Goal: Task Accomplishment & Management: Manage account settings

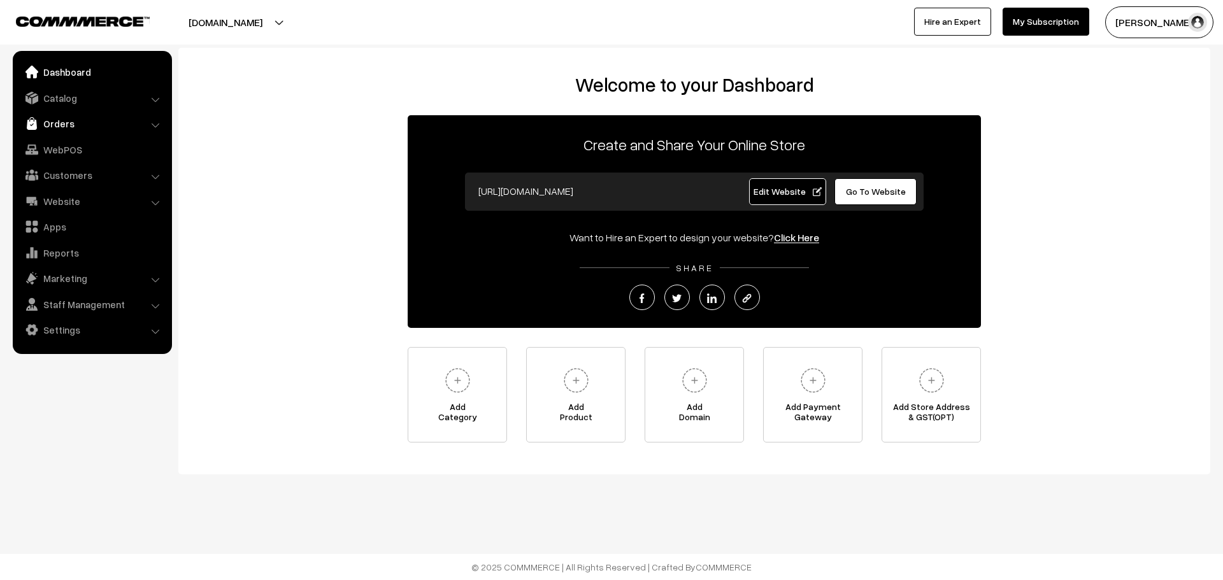
click at [61, 126] on link "Orders" at bounding box center [92, 123] width 152 height 23
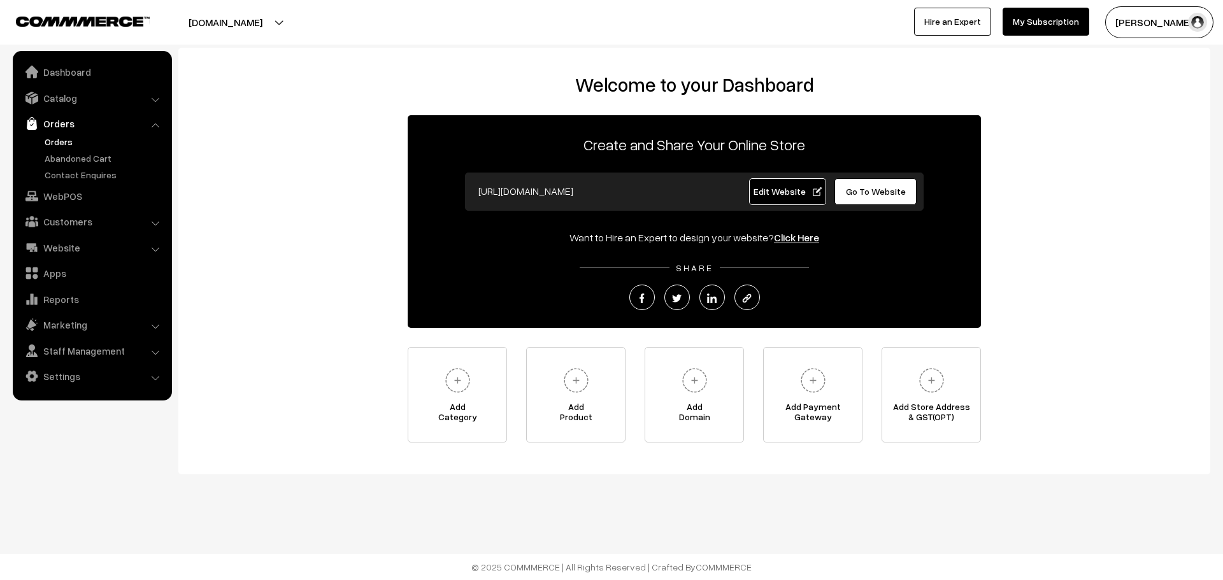
click at [67, 138] on link "Orders" at bounding box center [104, 141] width 126 height 13
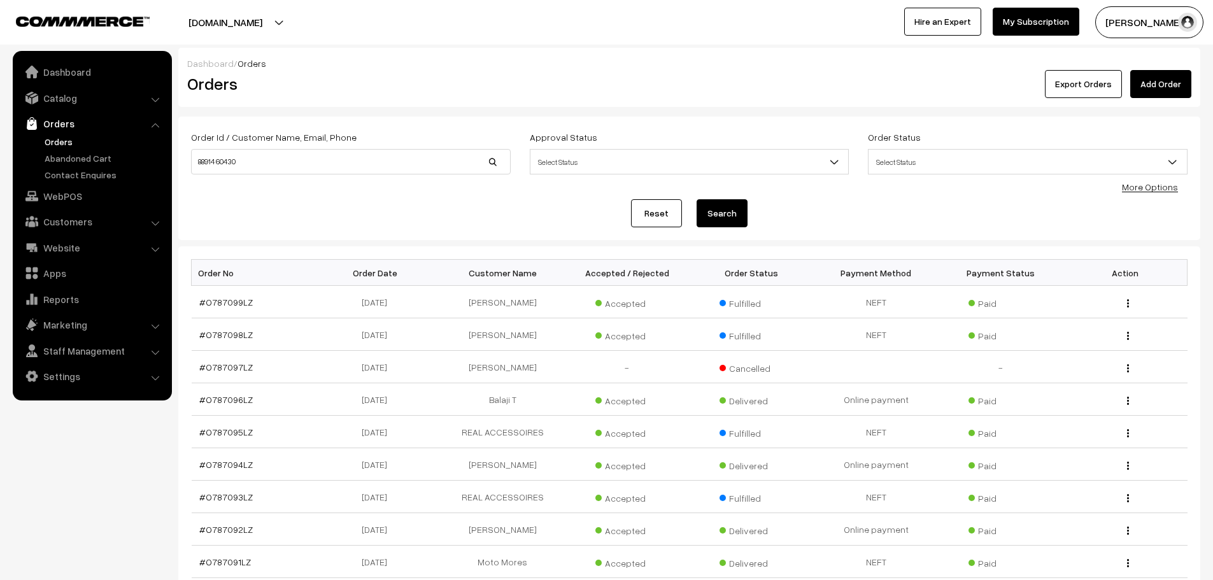
click at [220, 160] on input "88914 60430" at bounding box center [351, 161] width 320 height 25
type input "8891460430"
click at [704, 211] on button "Search" at bounding box center [722, 213] width 51 height 28
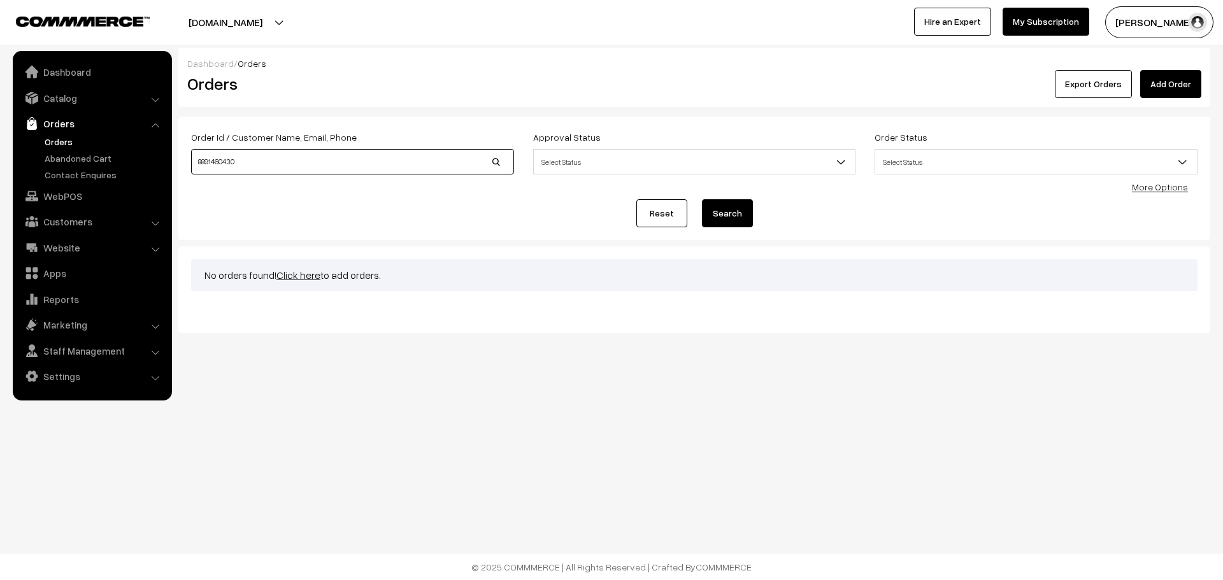
click at [264, 166] on input "8891460430" at bounding box center [352, 161] width 323 height 25
click at [1175, 87] on link "Add Order" at bounding box center [1170, 84] width 61 height 28
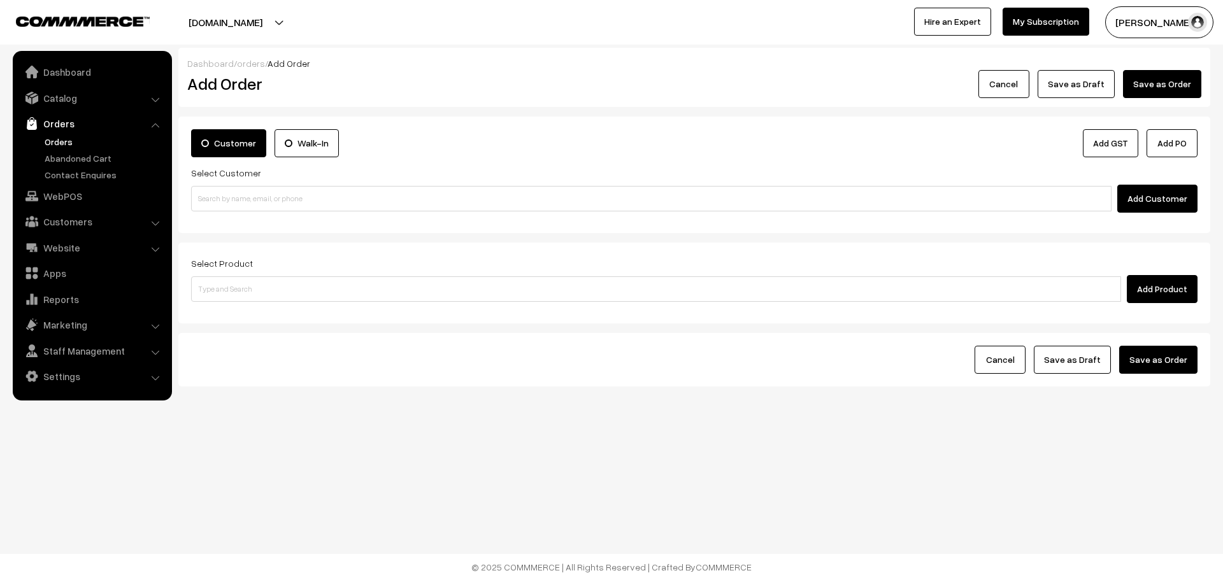
click at [264, 200] on input at bounding box center [651, 198] width 920 height 25
click at [218, 202] on input "88914 60430" at bounding box center [651, 198] width 920 height 25
type input "8891460430"
click at [66, 146] on link "Orders" at bounding box center [104, 141] width 126 height 13
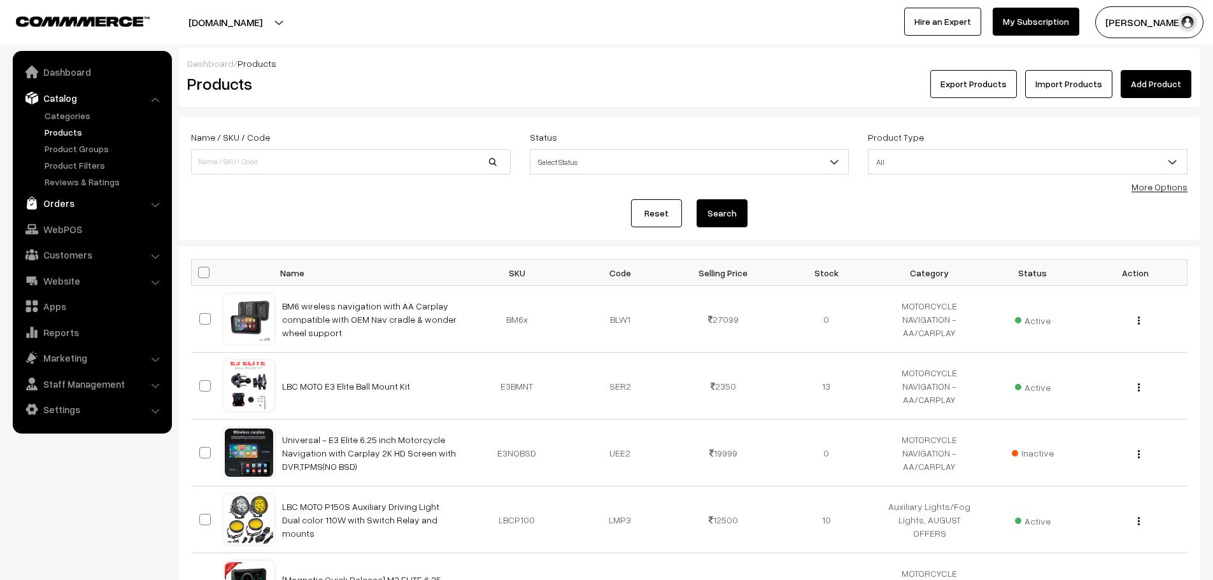
click at [63, 206] on link "Orders" at bounding box center [92, 203] width 152 height 23
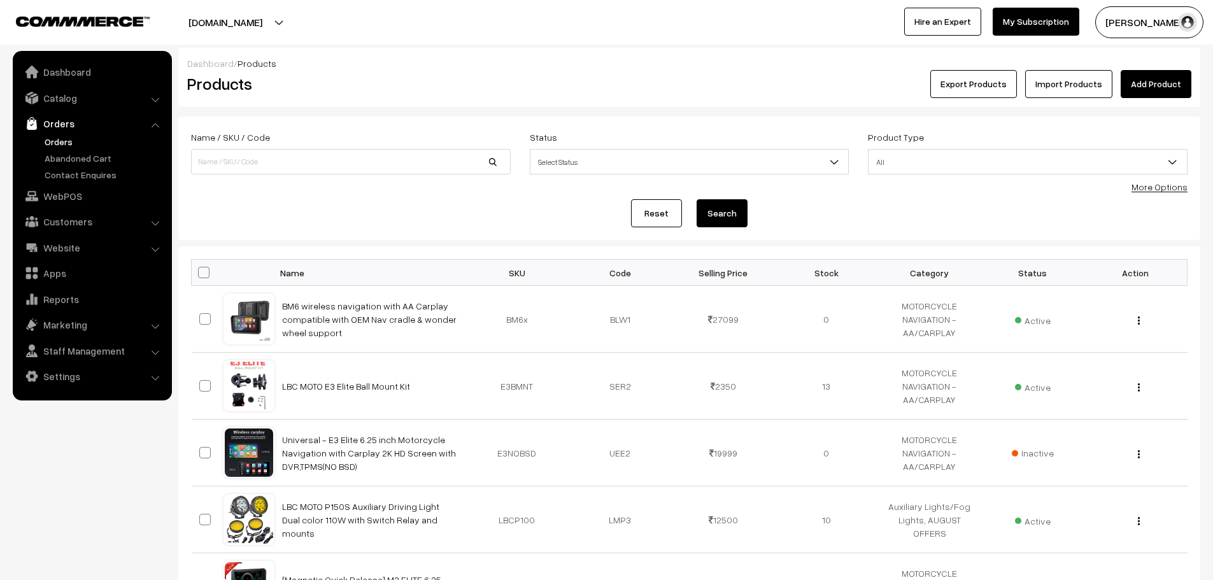
click at [57, 143] on link "Orders" at bounding box center [104, 141] width 126 height 13
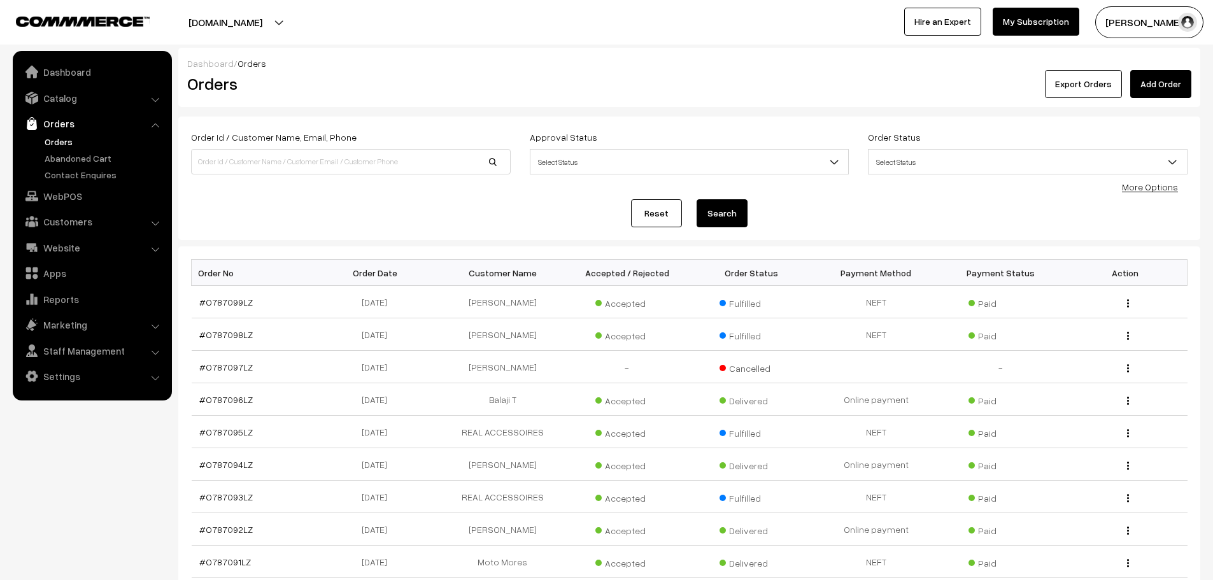
click at [1153, 75] on link "Add Order" at bounding box center [1160, 84] width 61 height 28
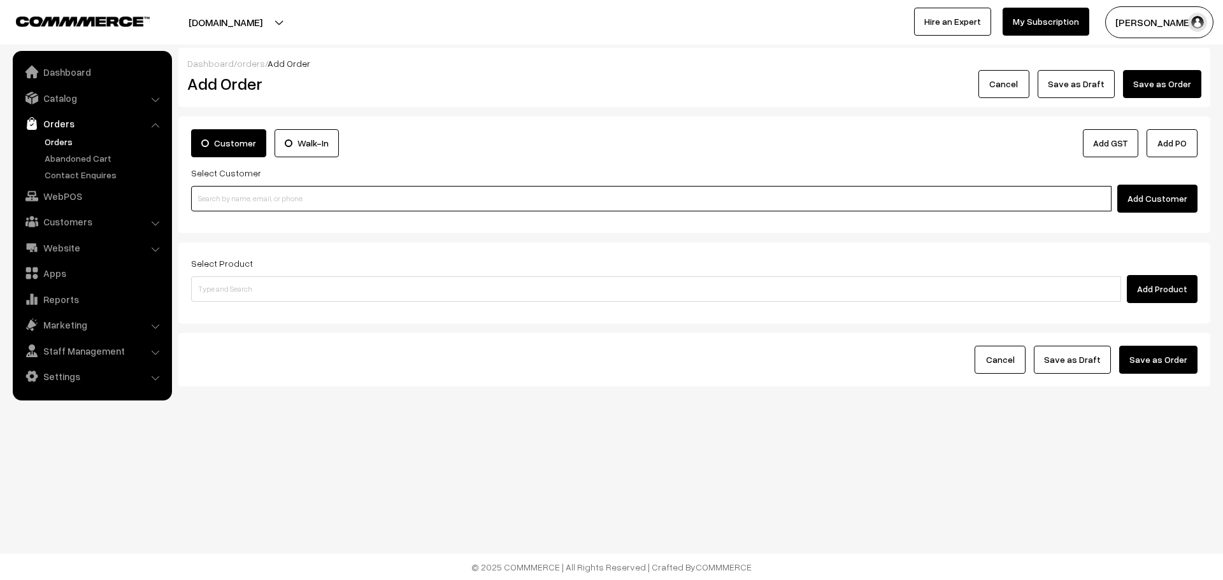
paste input "88914 60430"
click at [220, 202] on input "88914 60430" at bounding box center [651, 198] width 920 height 25
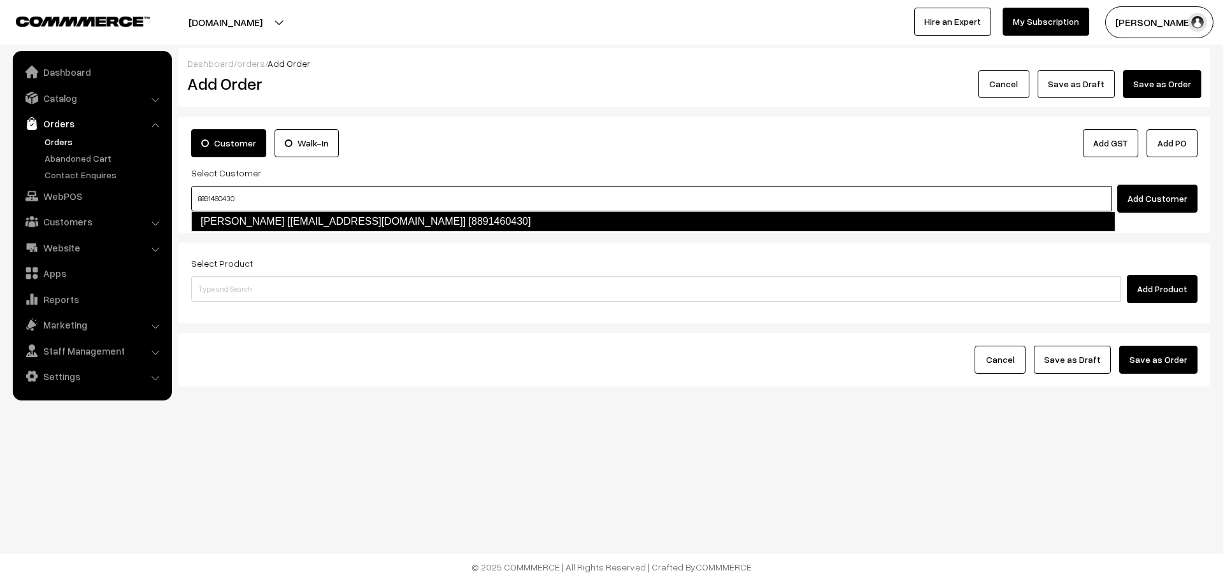
click at [234, 220] on link "SALMANUL FARIZ [salmanulfarisfs783@gmail.com] [8891460430]" at bounding box center [653, 221] width 924 height 20
type input "8891460430"
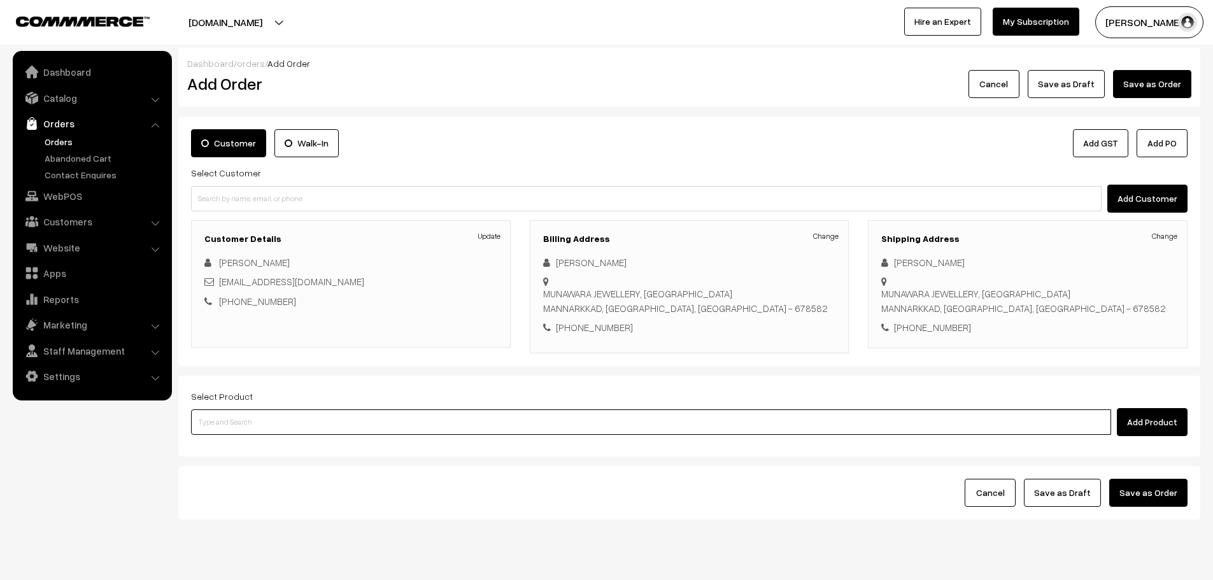
click at [444, 422] on input at bounding box center [651, 421] width 920 height 25
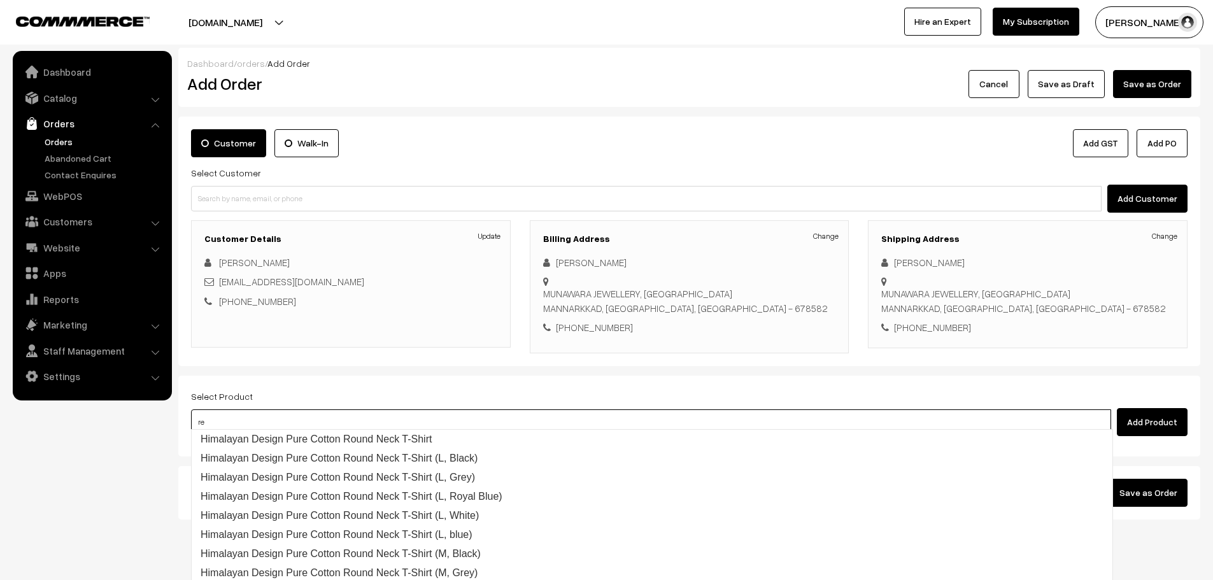
type input "rep"
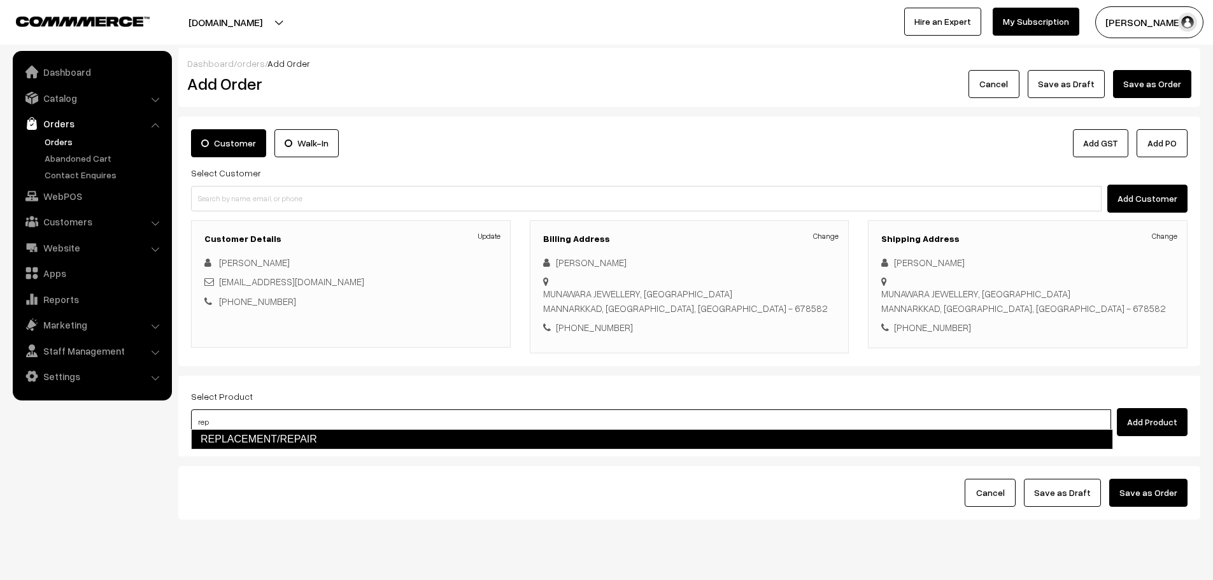
click at [550, 433] on link "REPLACEMENT/REPAIR" at bounding box center [652, 439] width 922 height 20
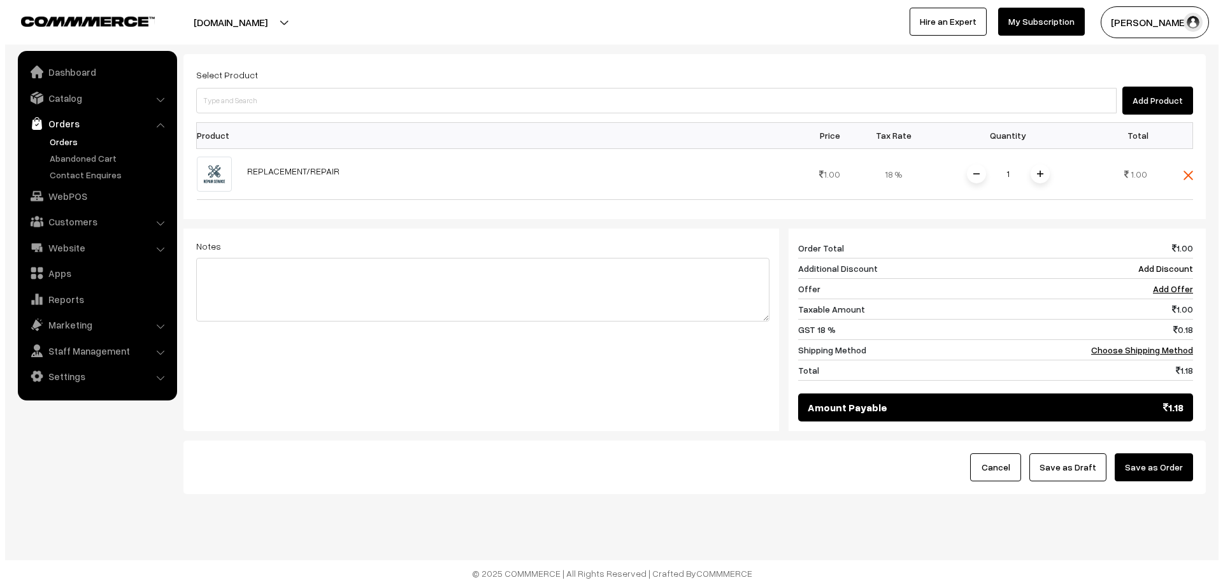
scroll to position [322, 0]
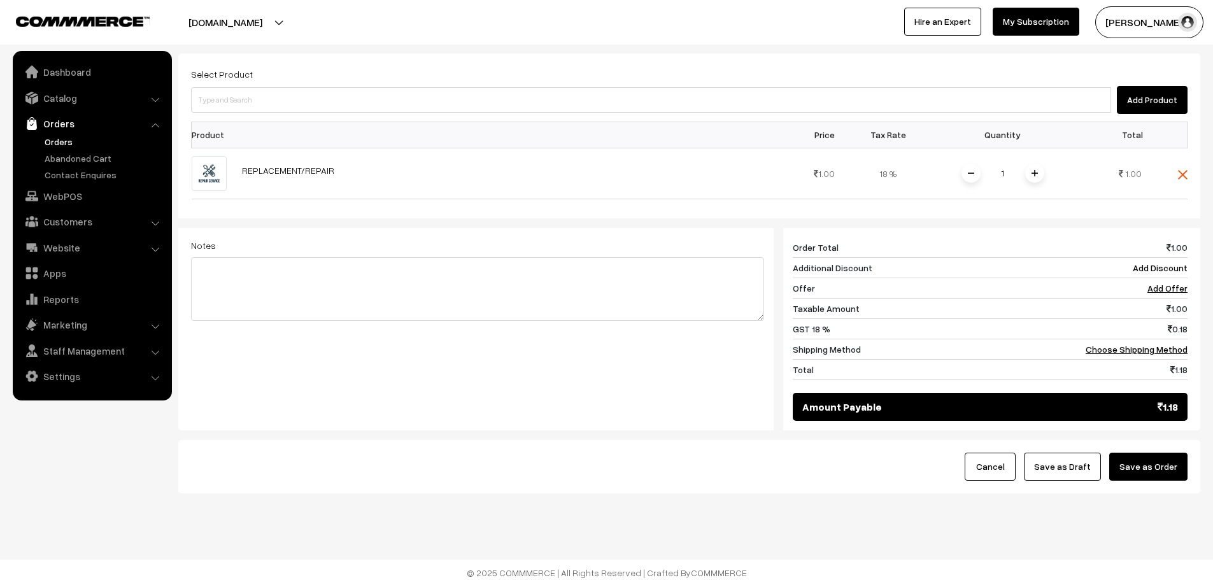
click at [1153, 462] on button "Save as Order" at bounding box center [1148, 467] width 78 height 28
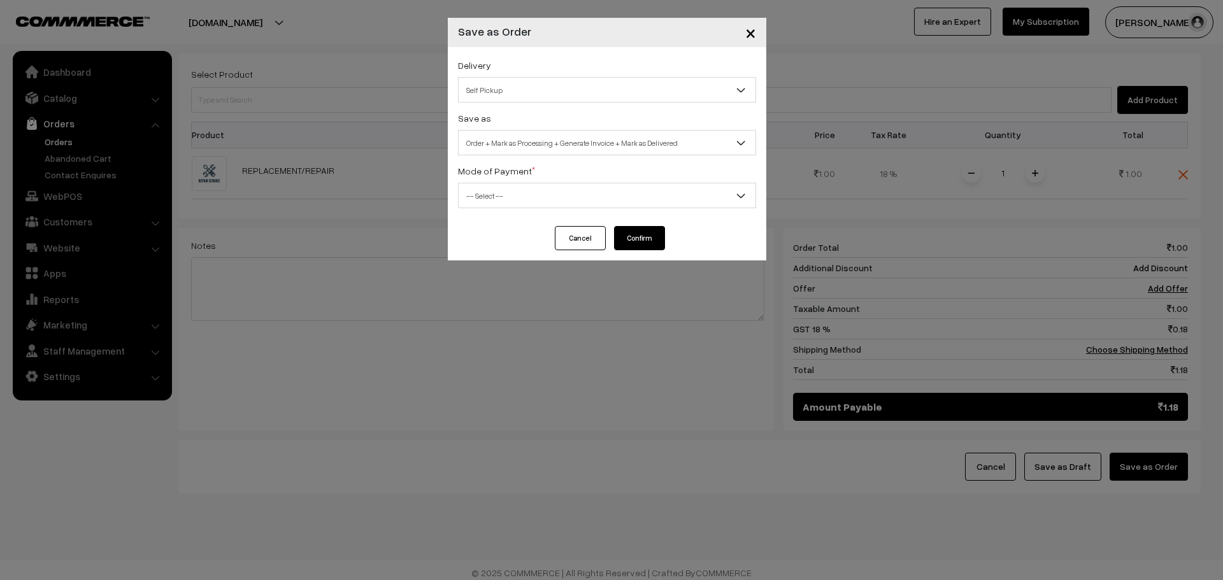
click at [486, 100] on span "Self Pickup" at bounding box center [606, 90] width 297 height 22
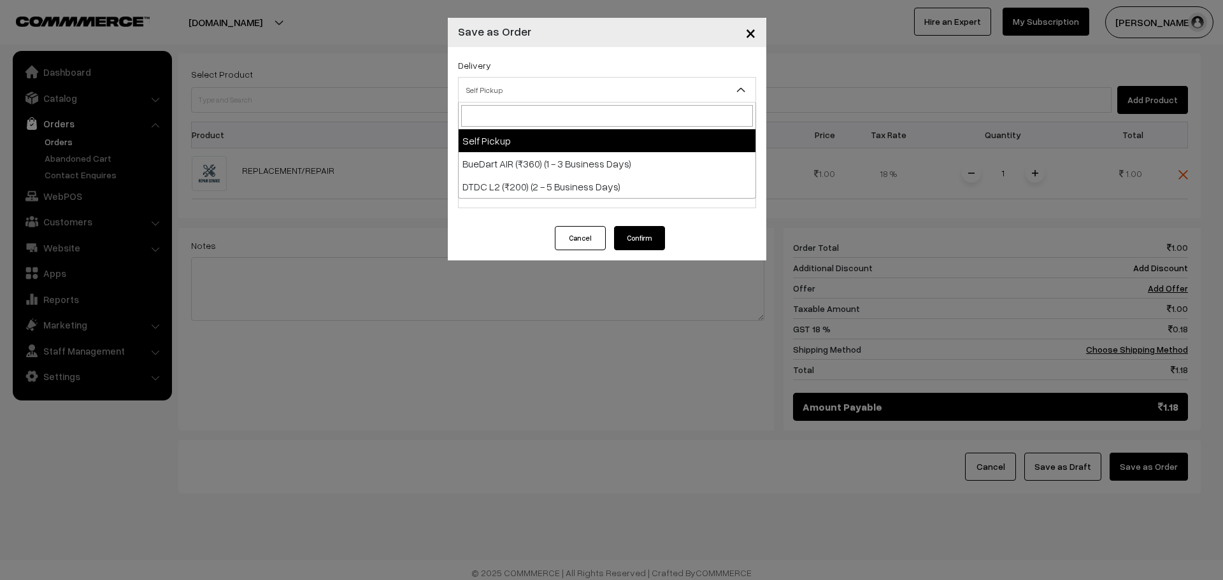
click at [392, 52] on div "× Save as Order Delivery Self Pickup BueDart AIR (₹360) (1 - 3 Business Days) D…" at bounding box center [611, 290] width 1223 height 580
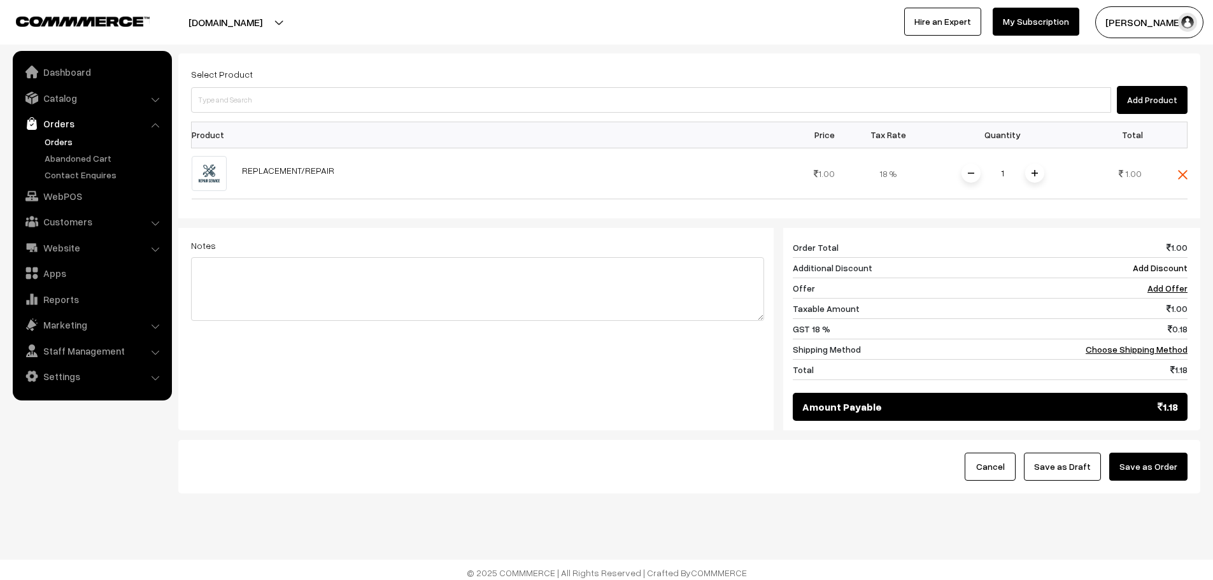
click at [1146, 464] on button "Save as Order" at bounding box center [1148, 467] width 78 height 28
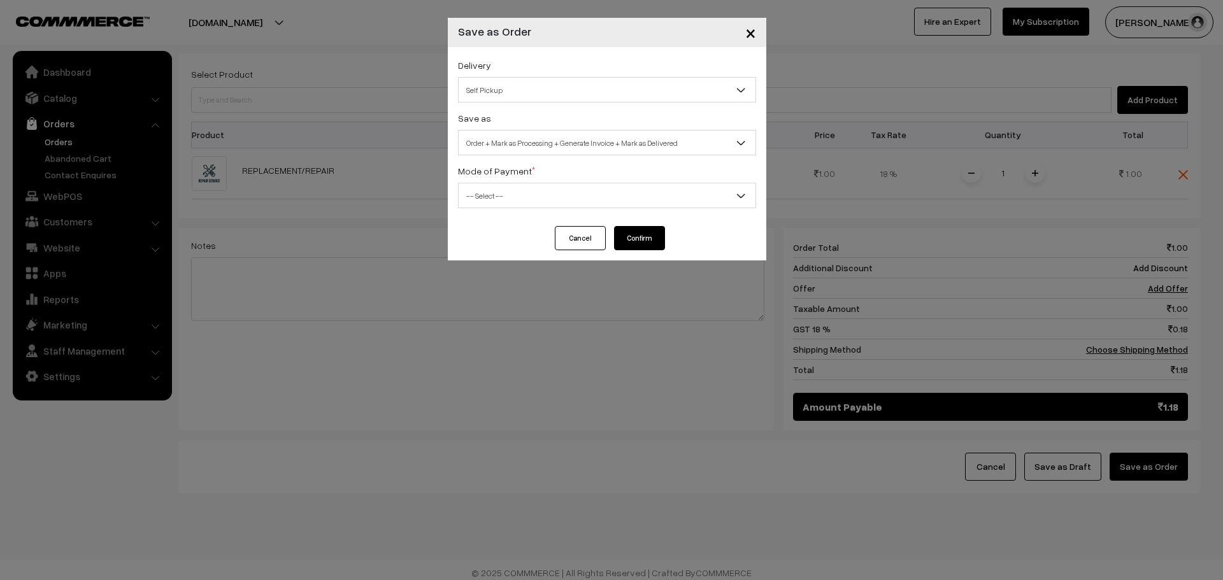
click at [544, 136] on span "Order + Mark as Processing + Generate Invoice + Mark as Delivered" at bounding box center [606, 143] width 297 height 22
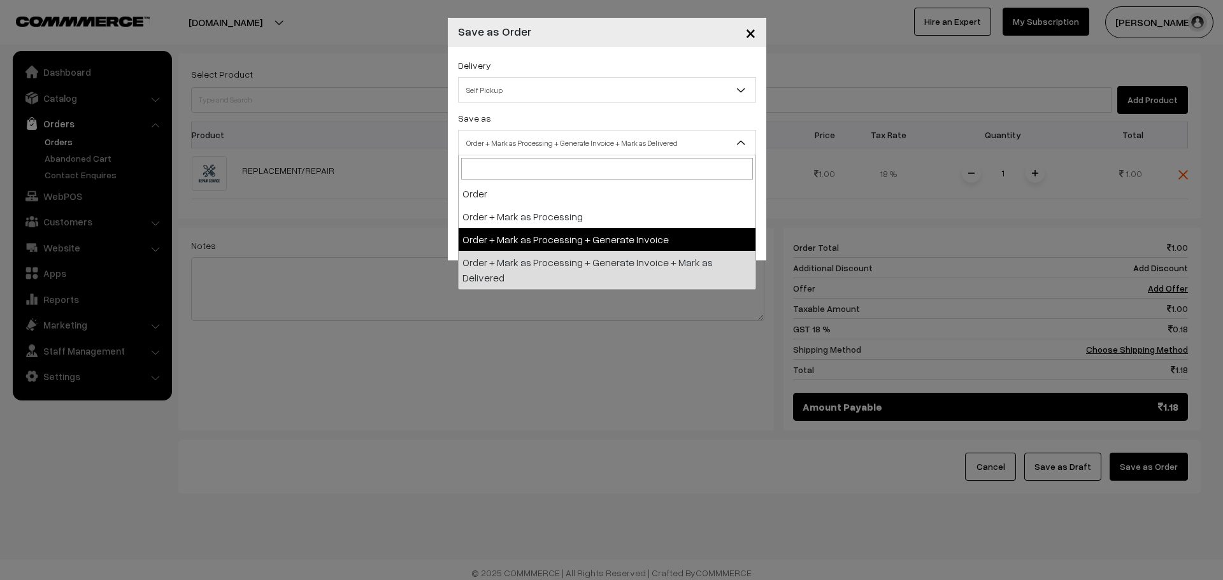
select select "3"
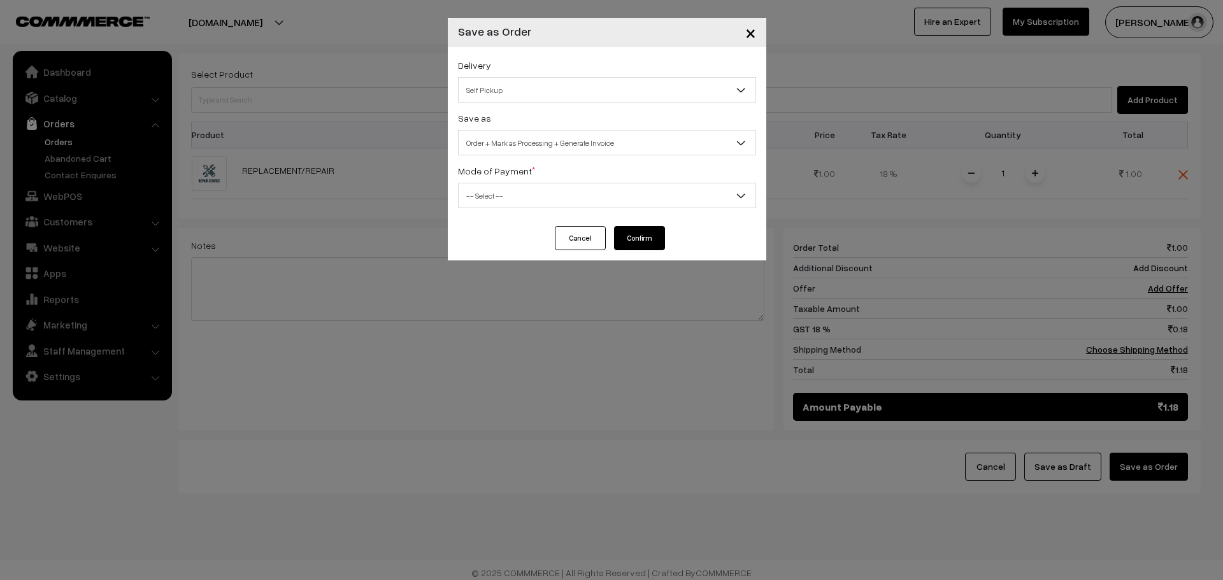
click at [530, 197] on span "-- Select --" at bounding box center [606, 196] width 297 height 22
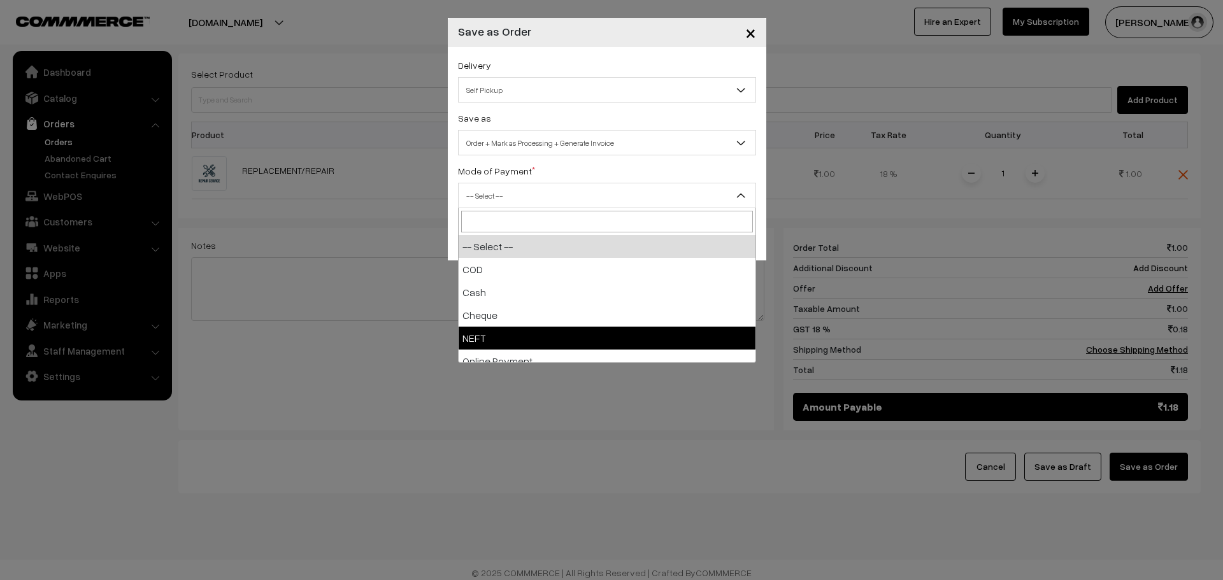
select select "4"
checkbox input "true"
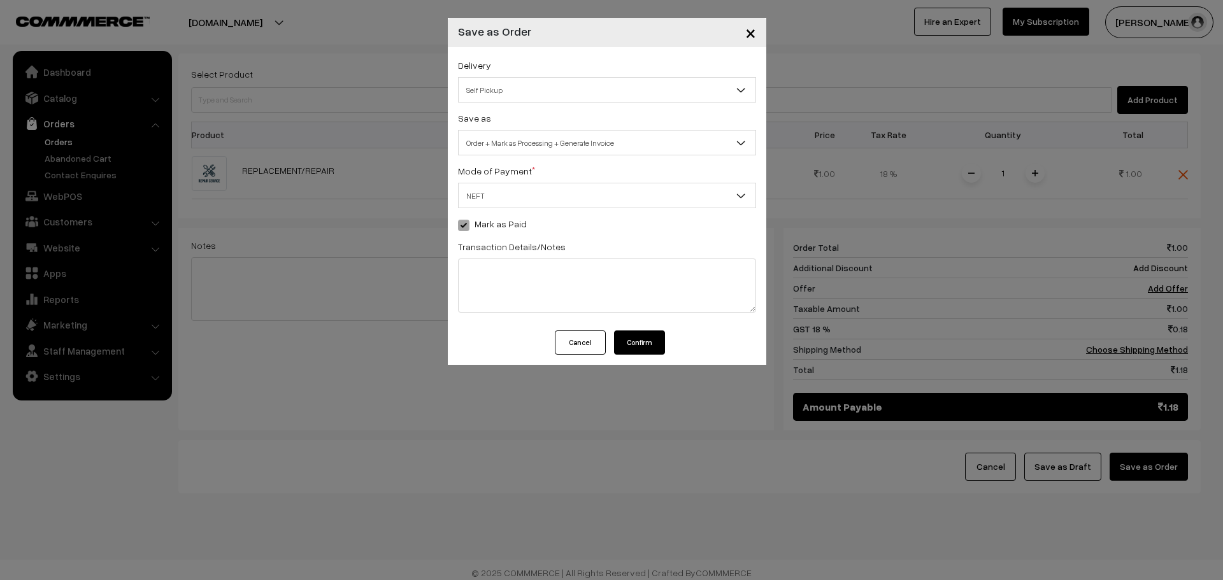
click at [634, 346] on button "Confirm" at bounding box center [639, 342] width 51 height 24
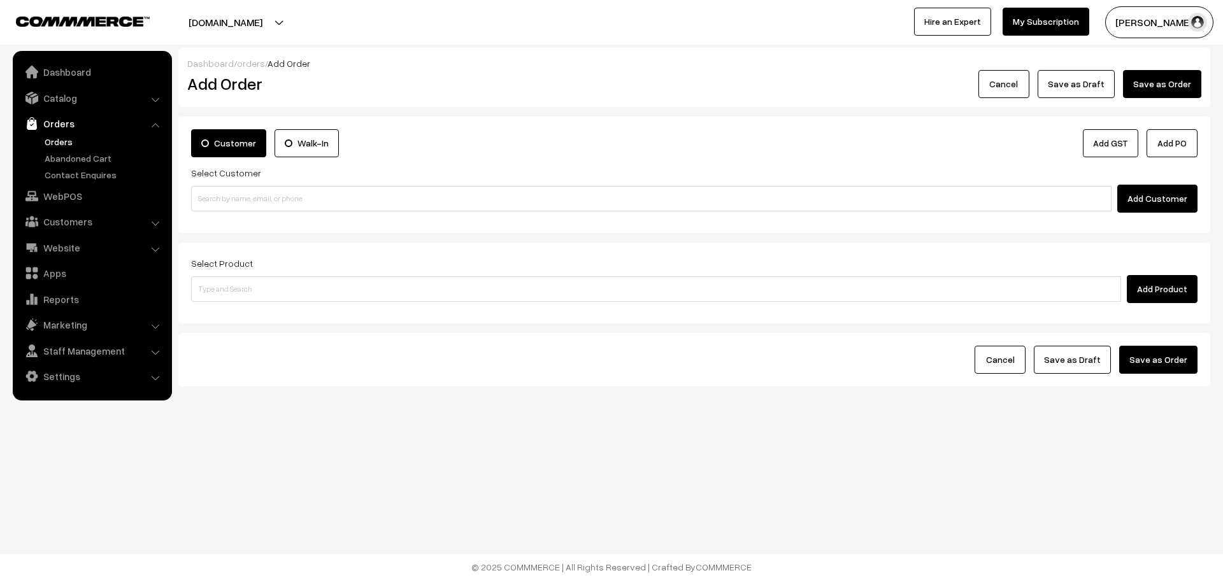
click at [68, 139] on link "Orders" at bounding box center [104, 141] width 126 height 13
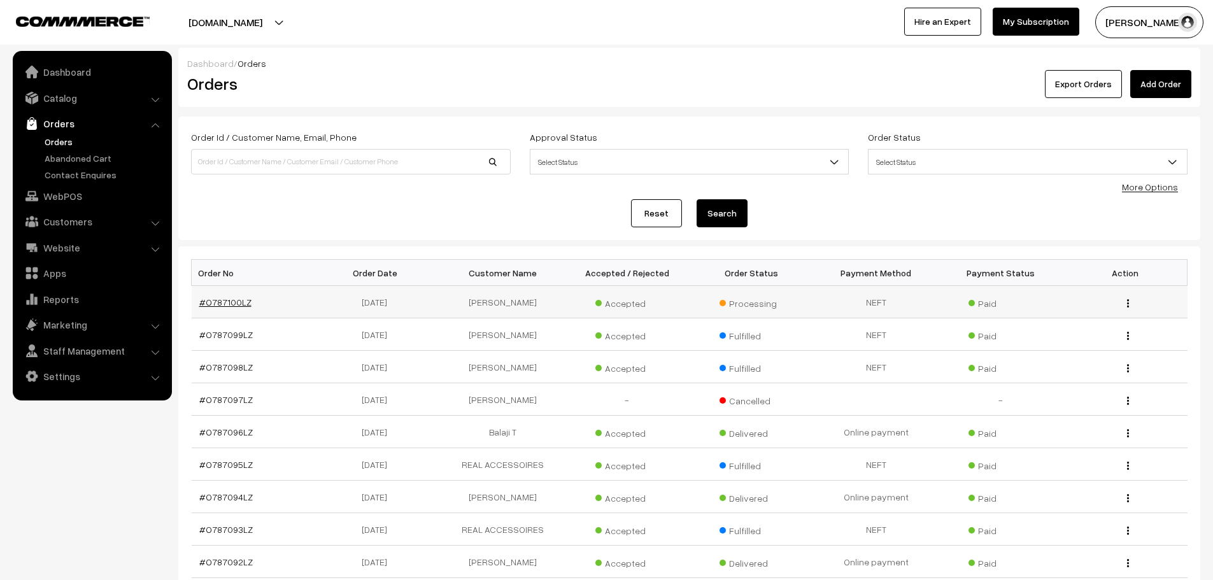
click at [227, 301] on link "#O787100LZ" at bounding box center [225, 302] width 52 height 11
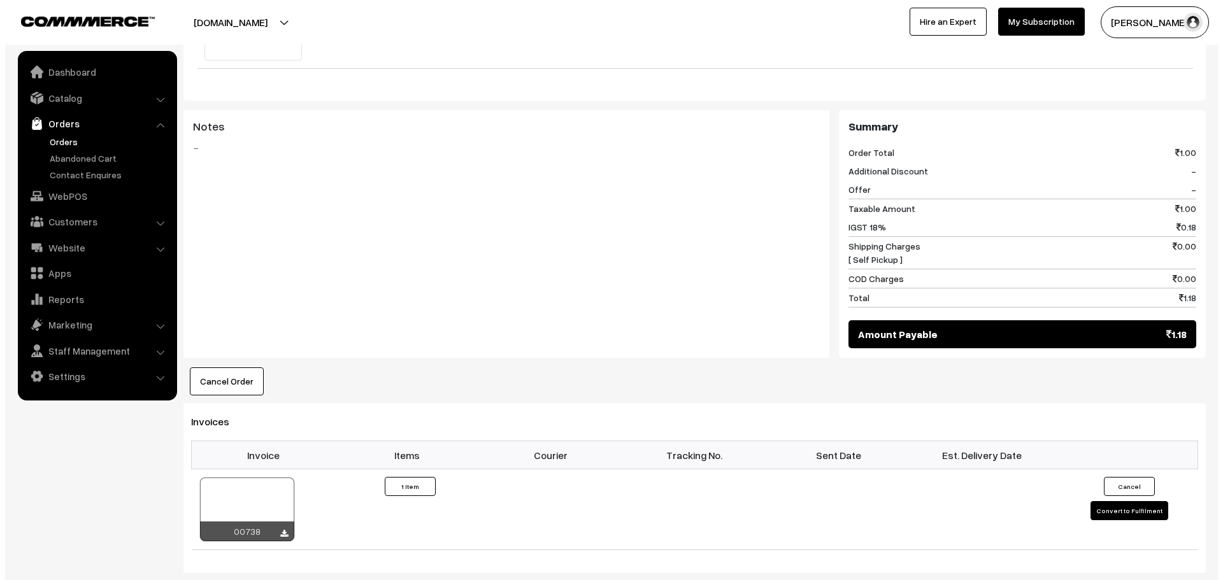
scroll to position [509, 0]
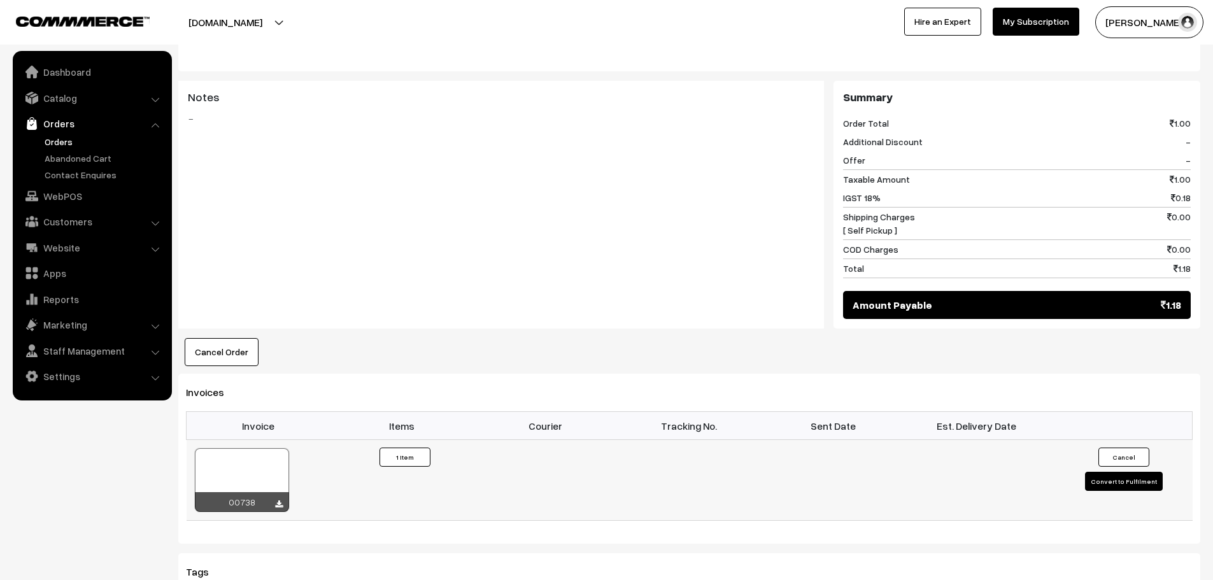
click at [1110, 472] on button "Convert to Fulfilment" at bounding box center [1124, 481] width 78 height 19
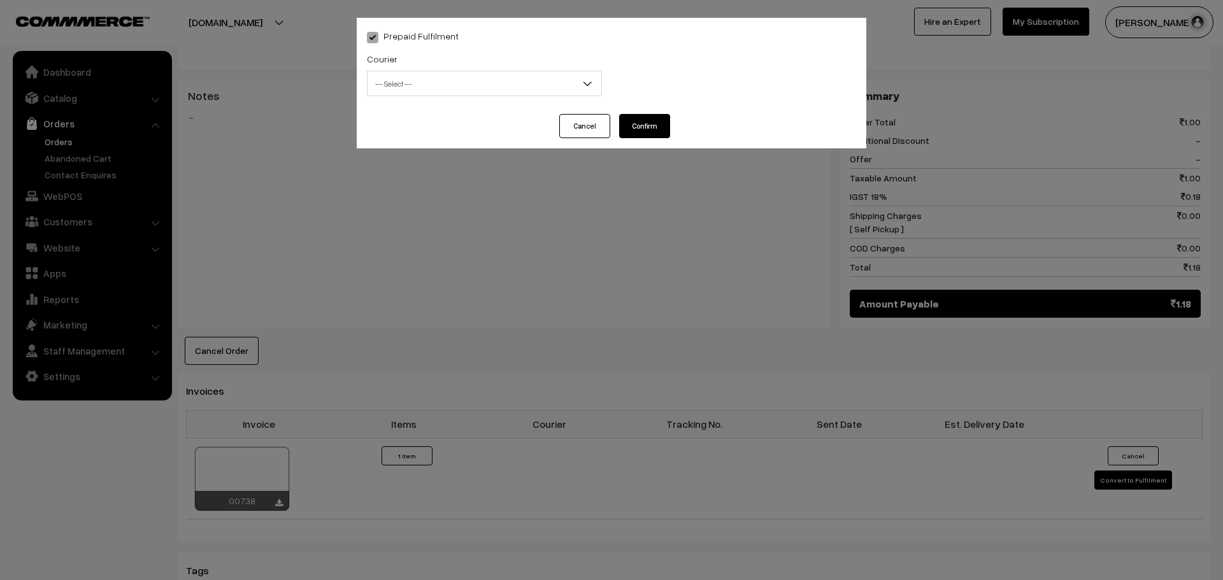
click at [493, 90] on span "-- Select --" at bounding box center [484, 84] width 234 height 22
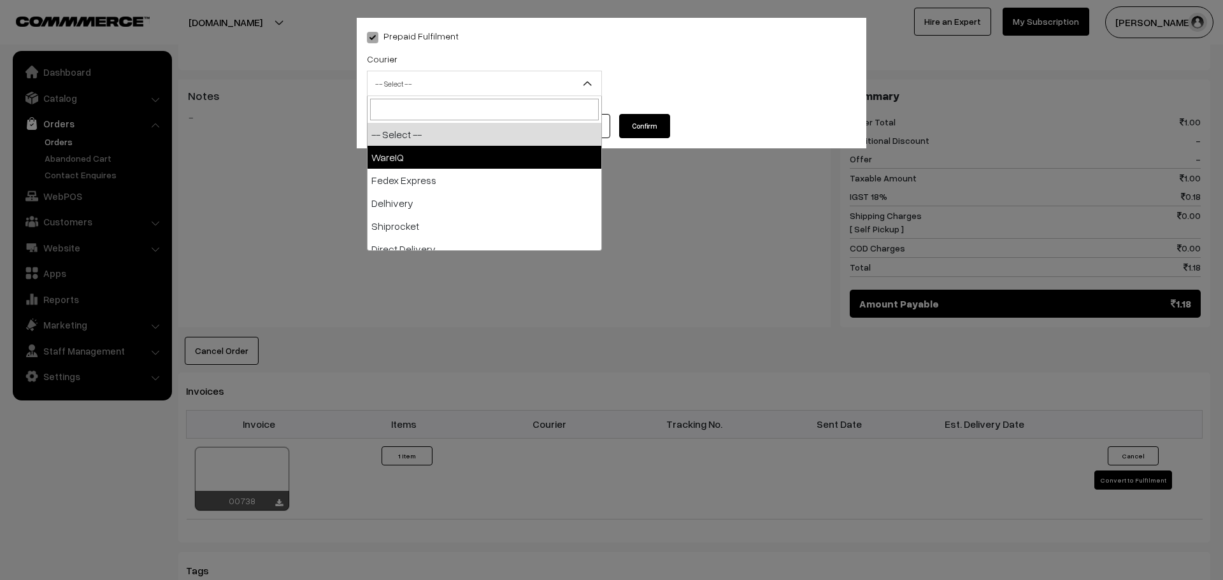
select select "1"
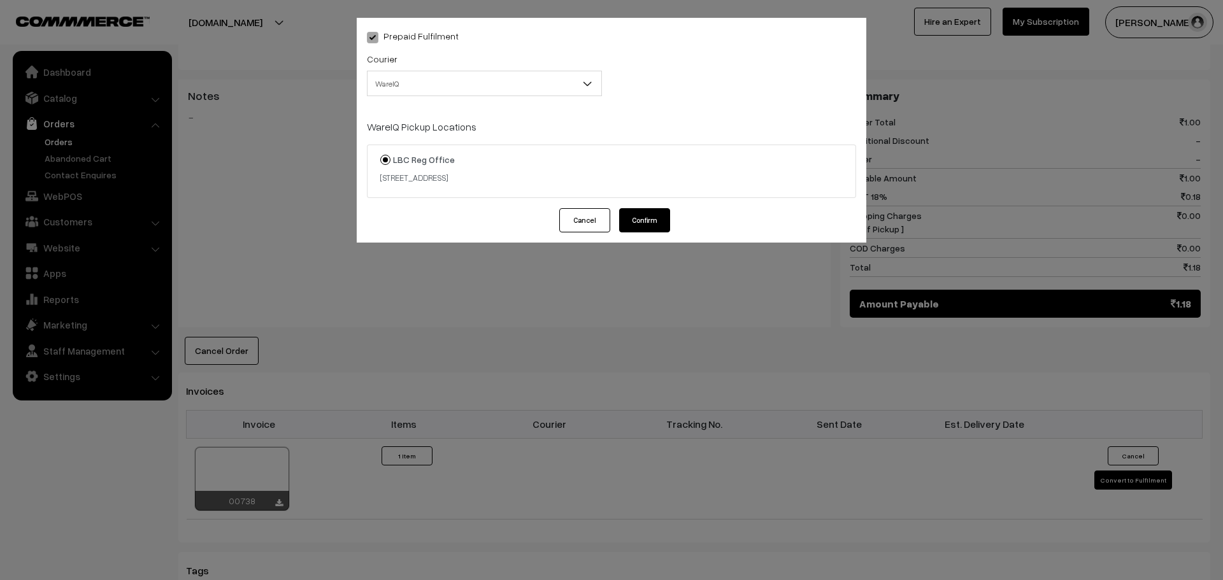
click at [648, 215] on button "Confirm" at bounding box center [644, 220] width 51 height 24
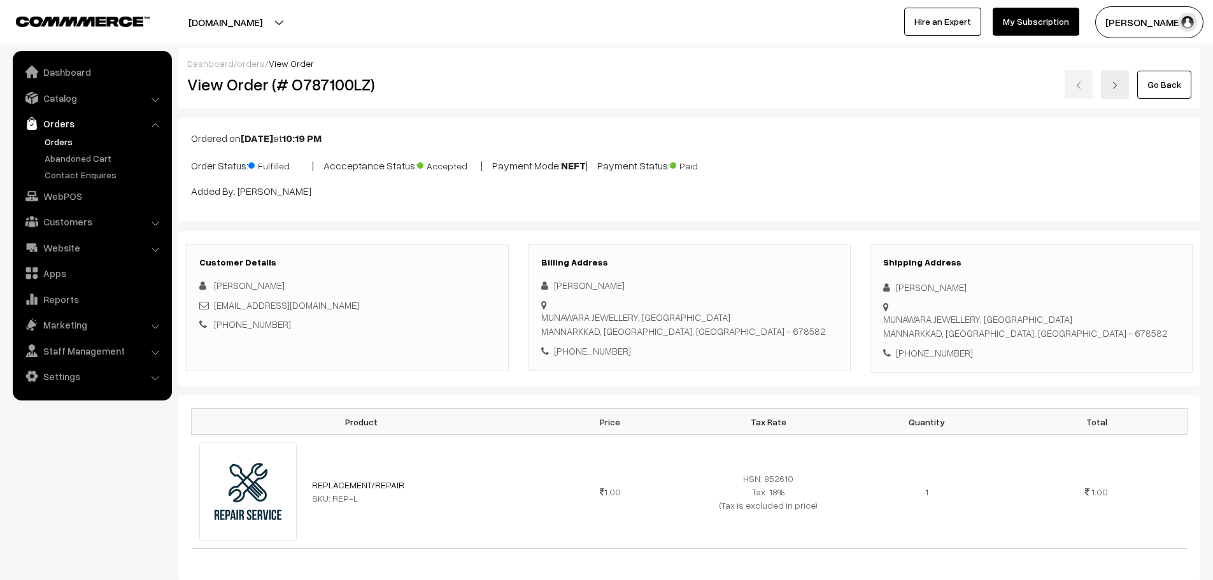
scroll to position [509, 0]
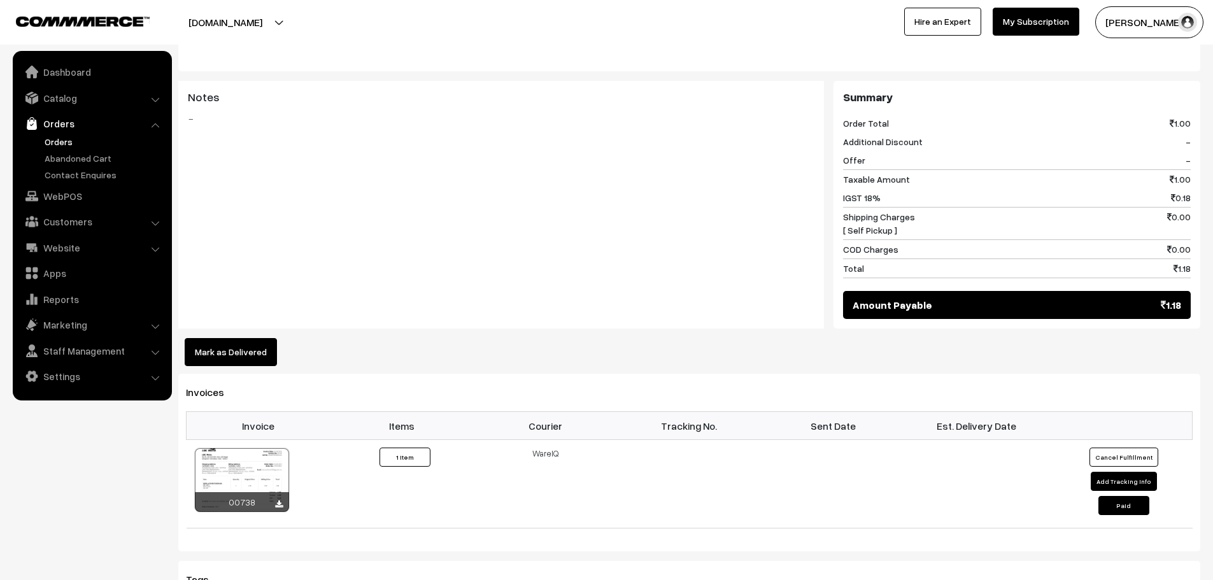
click at [56, 140] on link "Orders" at bounding box center [104, 141] width 126 height 13
